Goal: Obtain resource: Download file/media

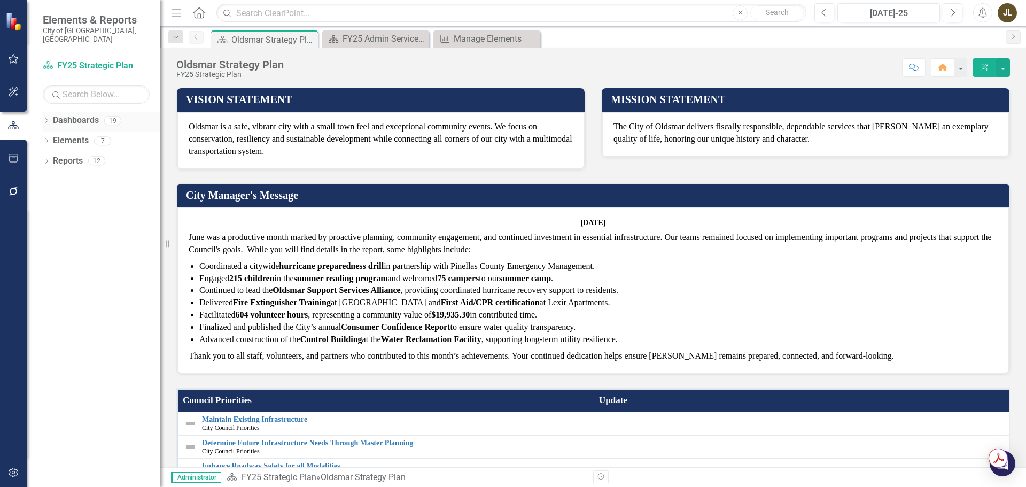
click at [46, 119] on icon "Dropdown" at bounding box center [46, 122] width 7 height 6
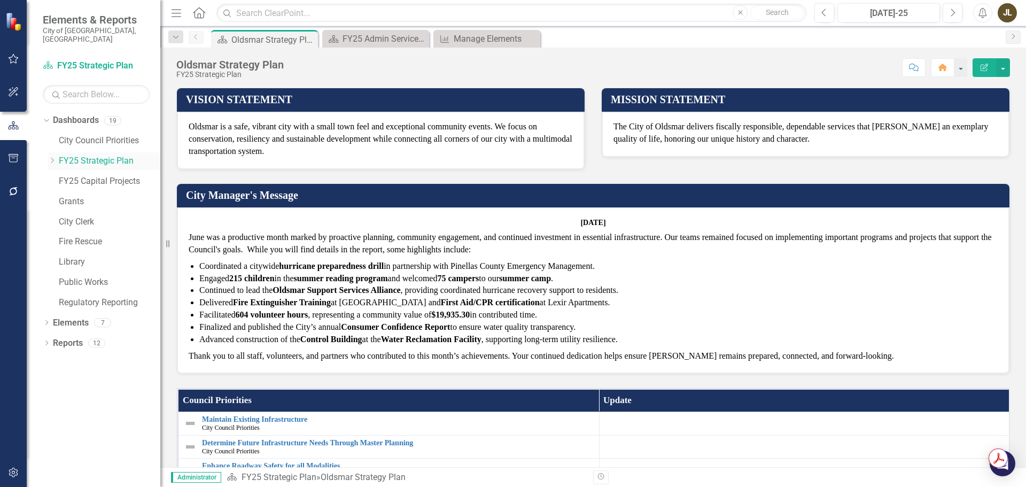
click at [52, 157] on div "Dropdown" at bounding box center [52, 161] width 8 height 9
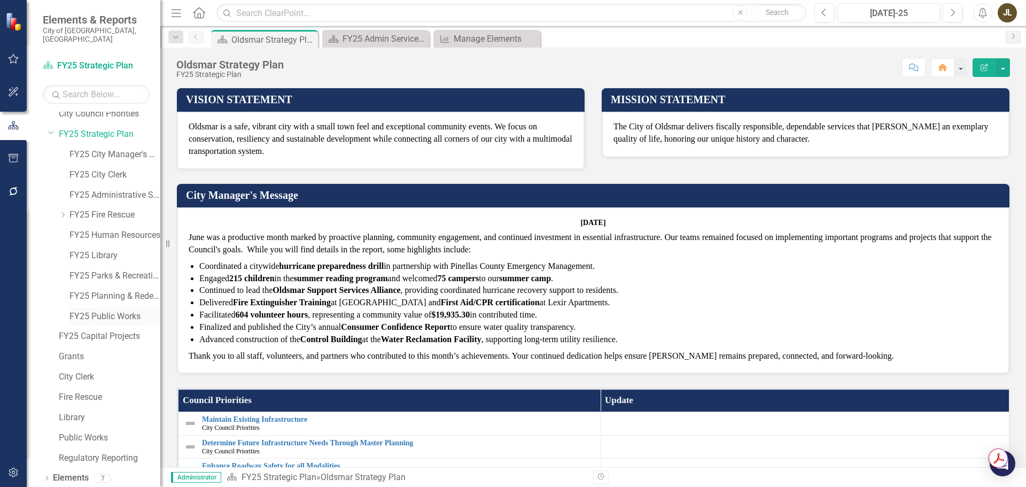
scroll to position [41, 0]
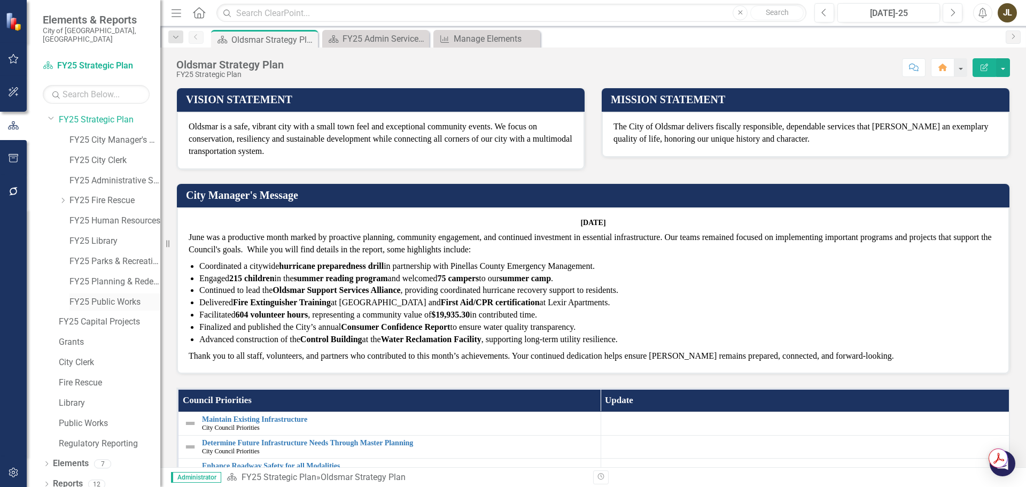
click at [111, 296] on link "FY25 Public Works" at bounding box center [114, 302] width 91 height 12
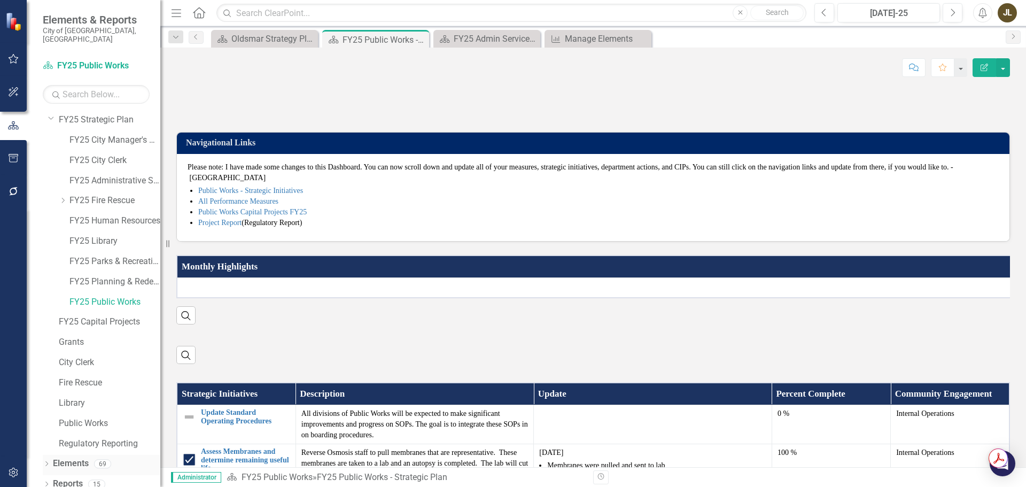
click at [49, 462] on icon "Dropdown" at bounding box center [46, 465] width 7 height 6
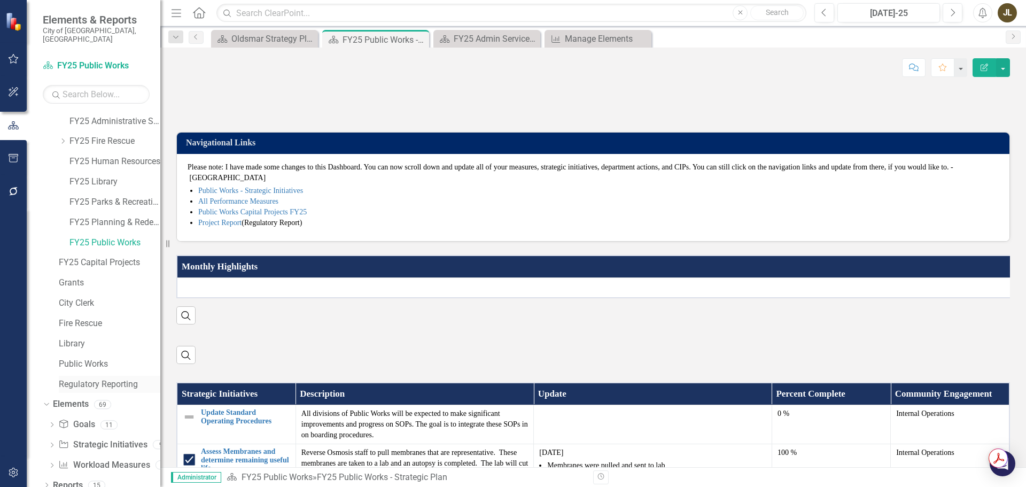
scroll to position [102, 0]
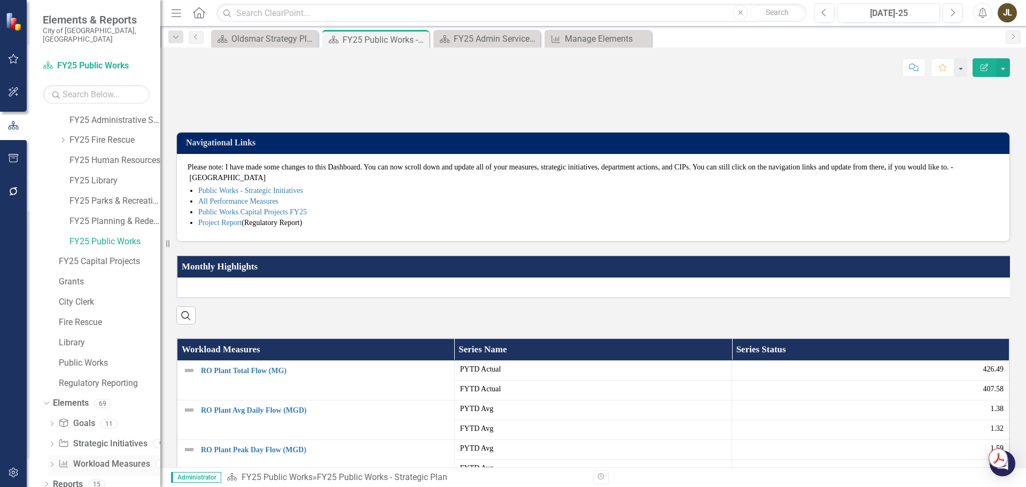
click at [94, 458] on link "Workload Measures Workload Measures" at bounding box center [103, 464] width 91 height 12
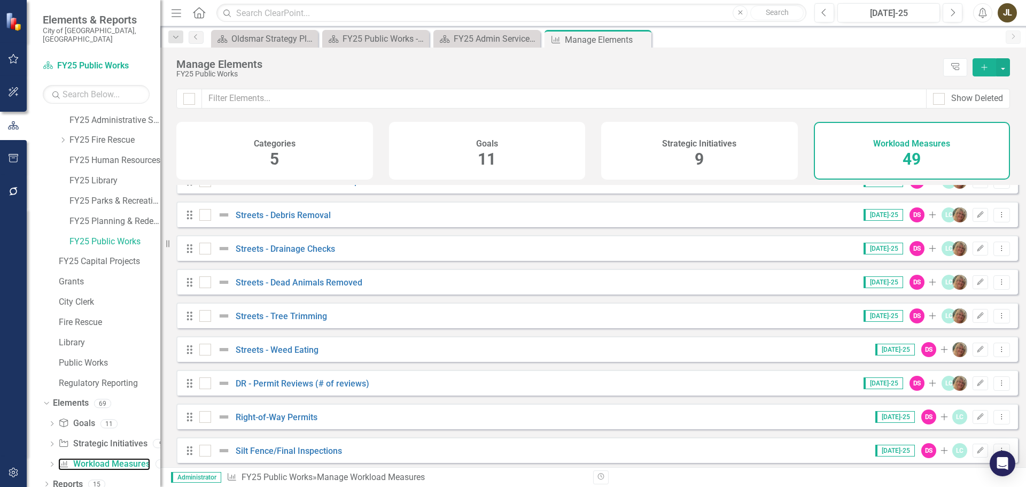
scroll to position [1376, 0]
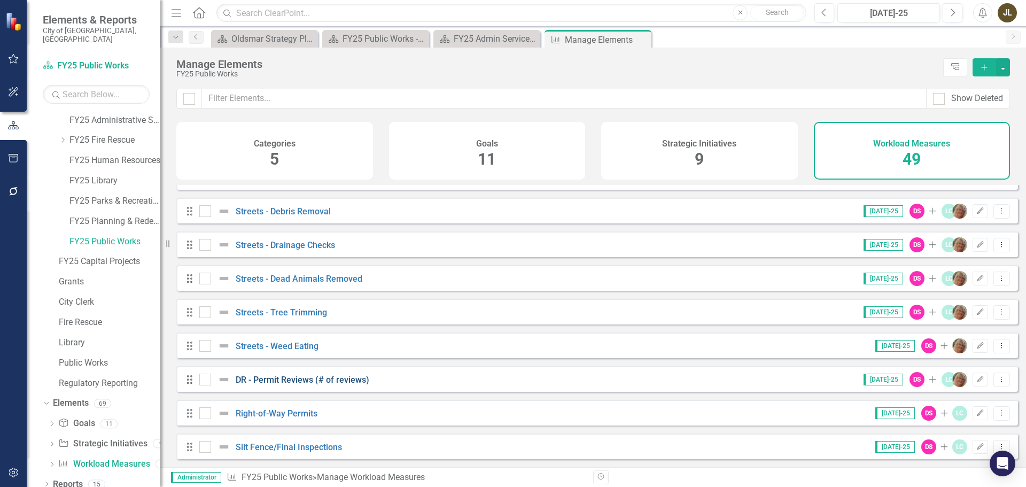
click at [319, 381] on link "DR - Permit Reviews (# of reviews)" at bounding box center [303, 380] width 134 height 10
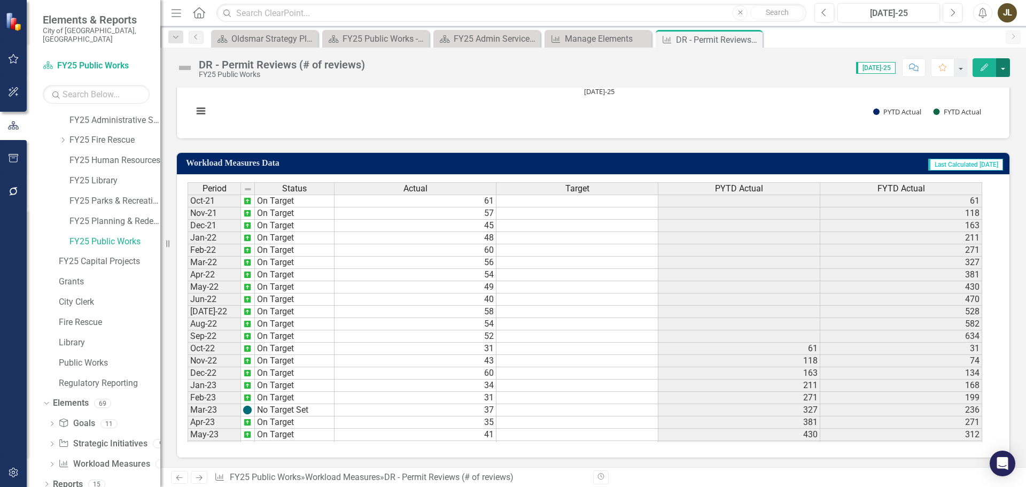
click at [1003, 66] on button "button" at bounding box center [1003, 67] width 14 height 19
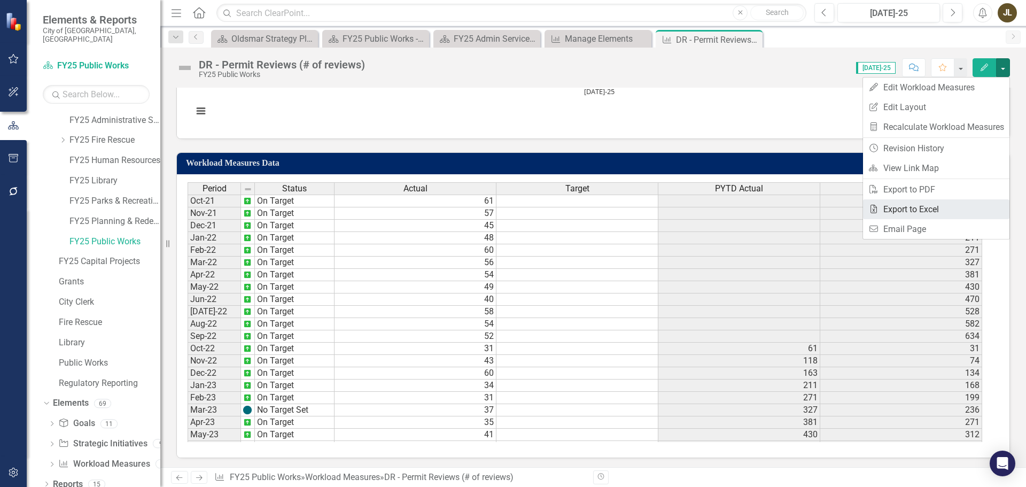
click at [918, 213] on link "Excel Export to Excel" at bounding box center [936, 209] width 146 height 20
